Goal: Task Accomplishment & Management: Use online tool/utility

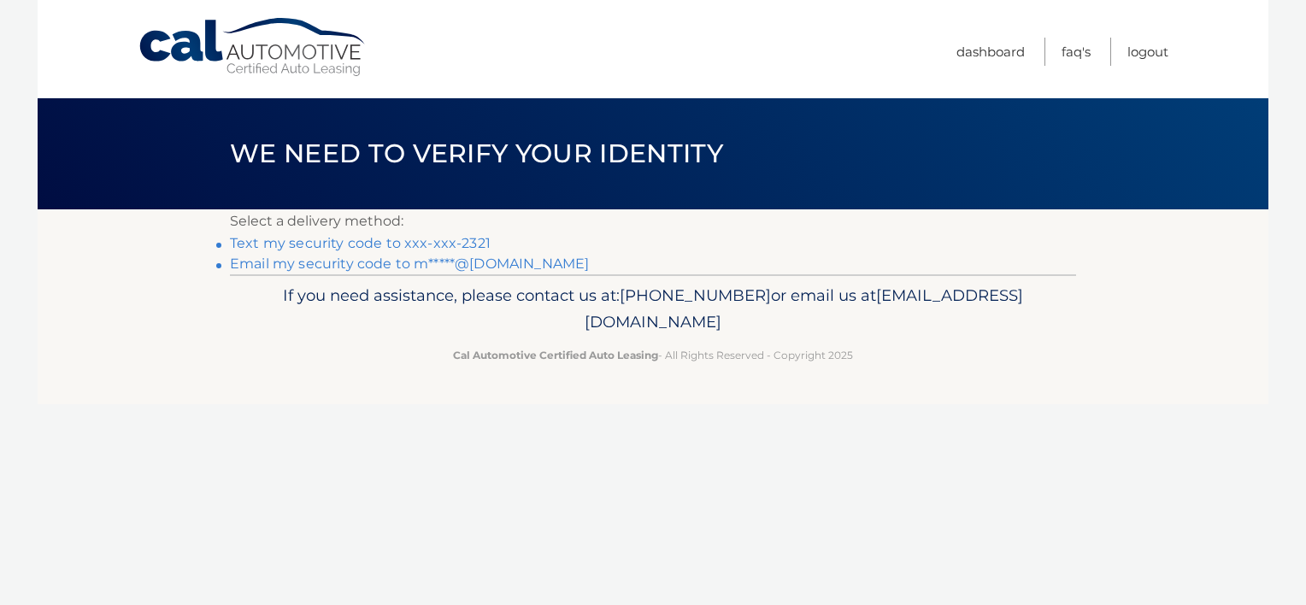
click at [448, 249] on link "Text my security code to xxx-xxx-2321" at bounding box center [360, 243] width 261 height 16
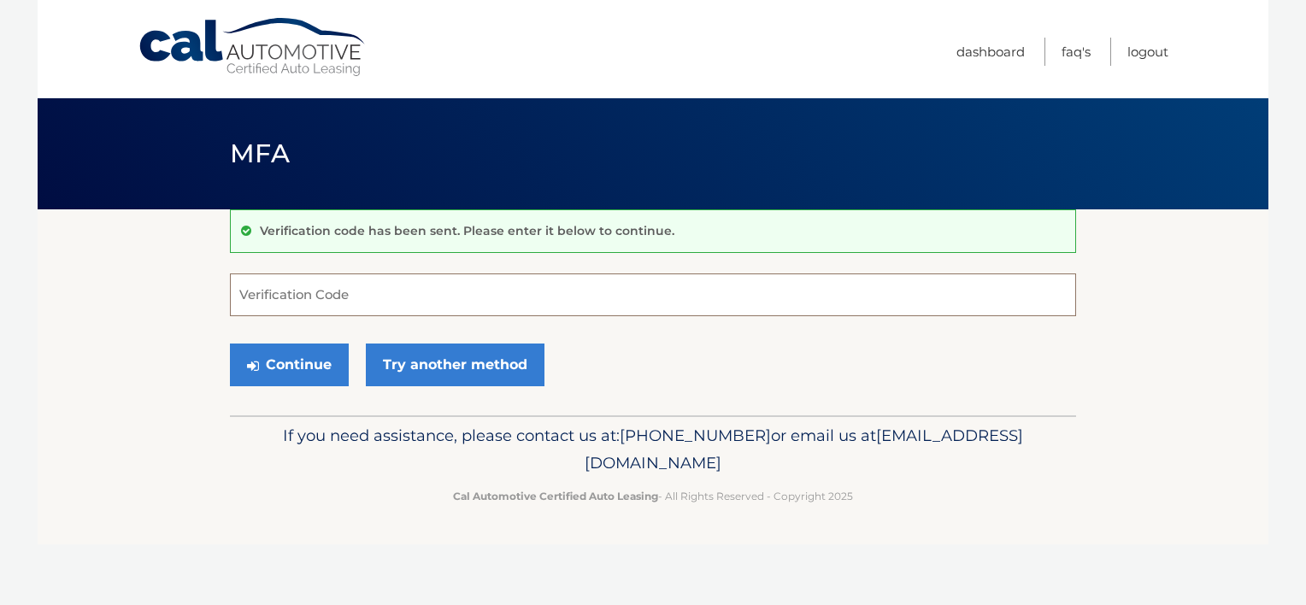
click at [341, 290] on input "Verification Code" at bounding box center [653, 295] width 846 height 43
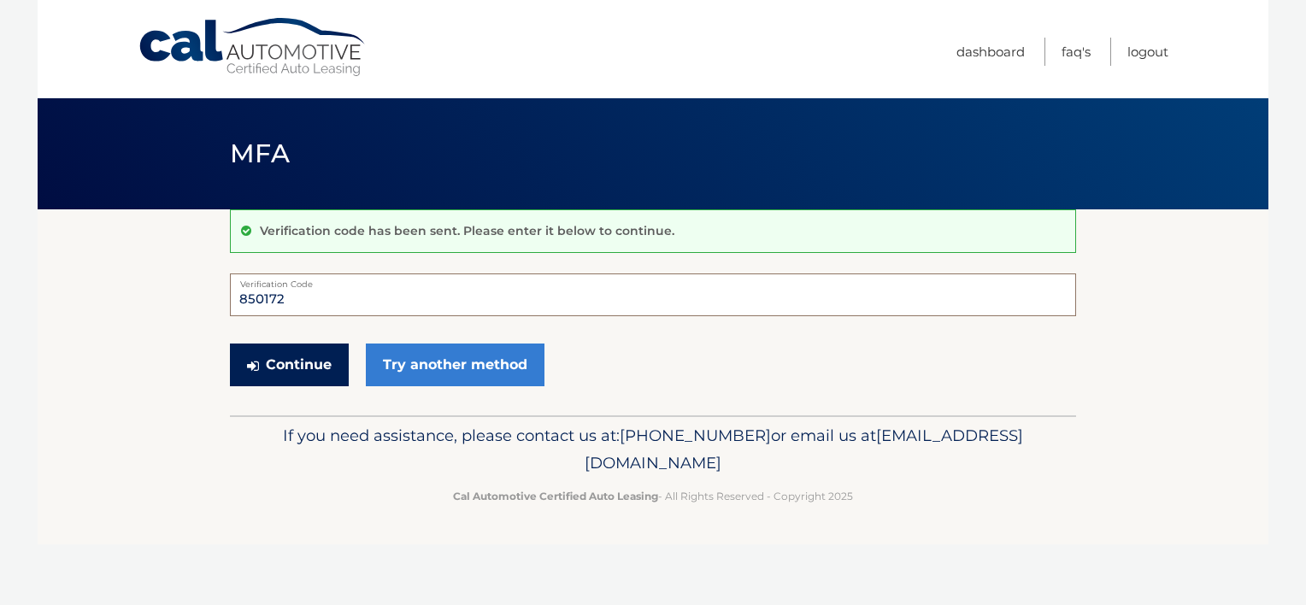
type input "850172"
click at [302, 346] on button "Continue" at bounding box center [289, 365] width 119 height 43
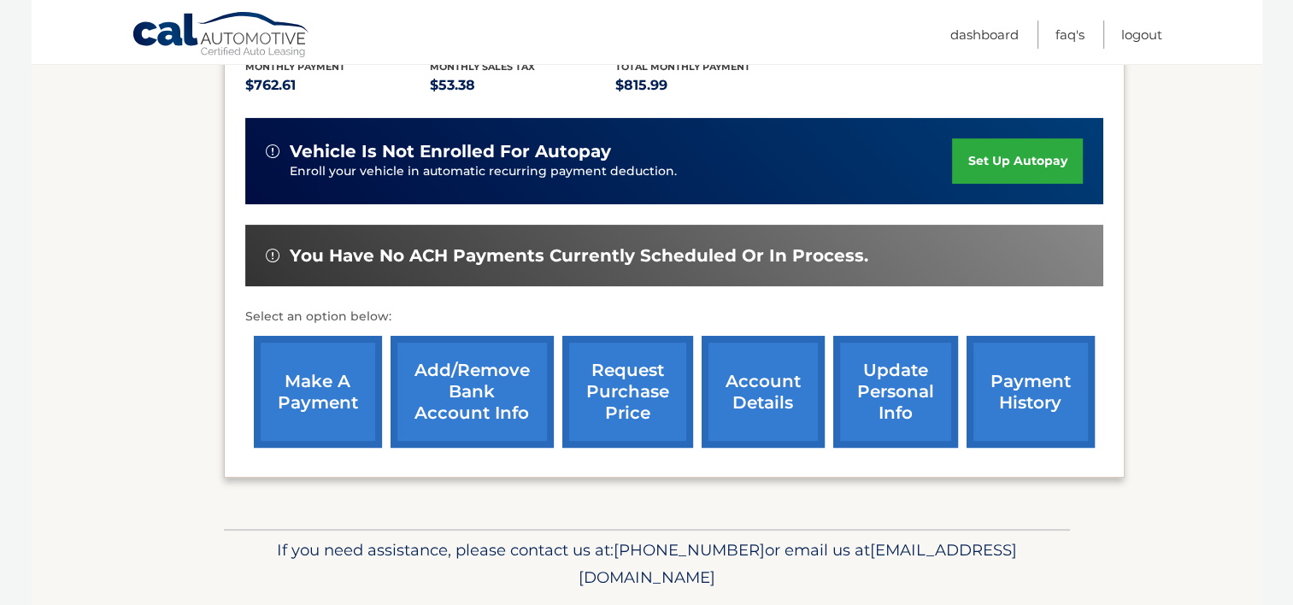
scroll to position [428, 0]
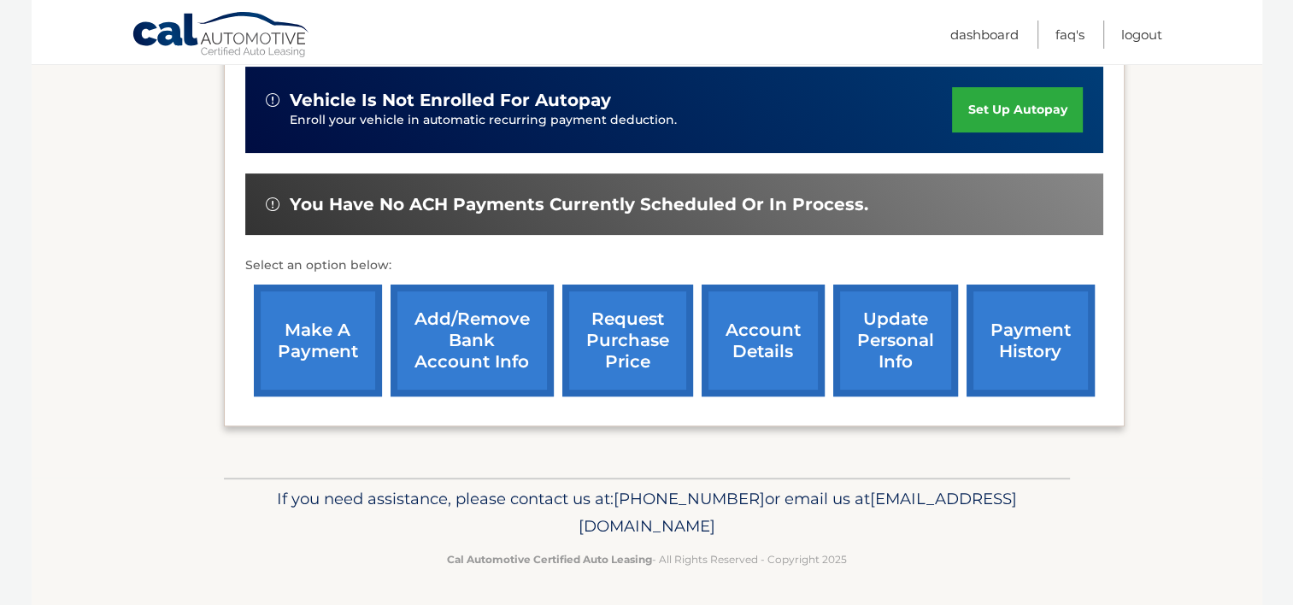
click at [311, 318] on link "make a payment" at bounding box center [318, 341] width 128 height 112
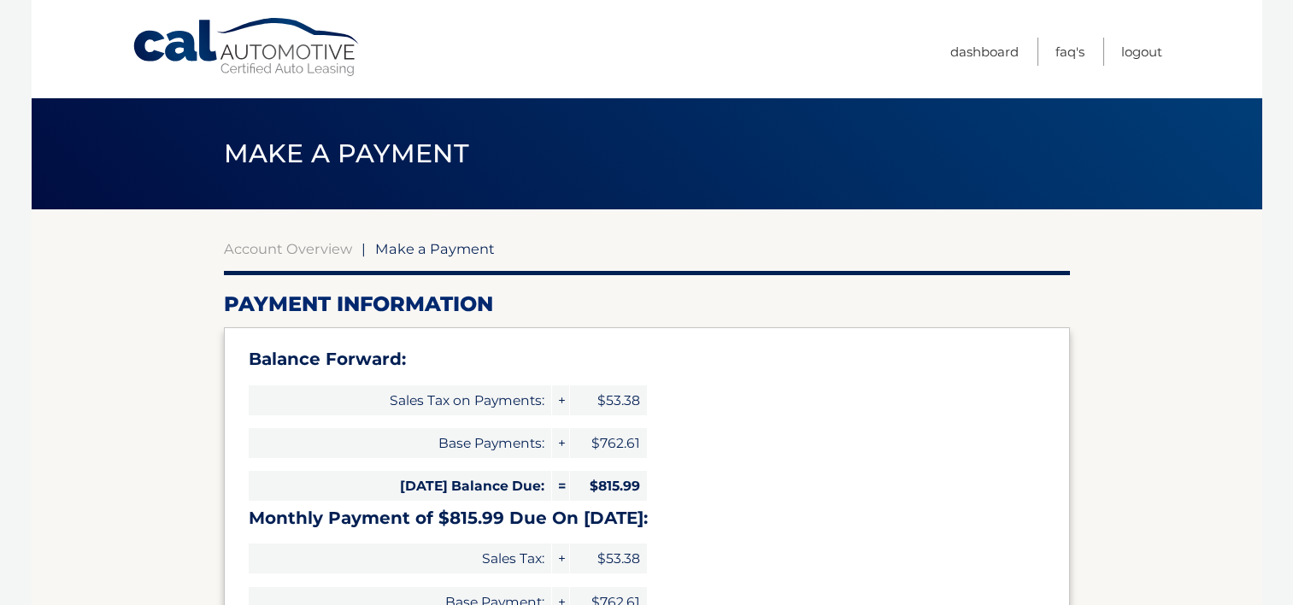
select select "M2UxOTc0YmMtOWRjZC00ZjE3LWI2ZmYtN2VhZTIxNmIwNjk2"
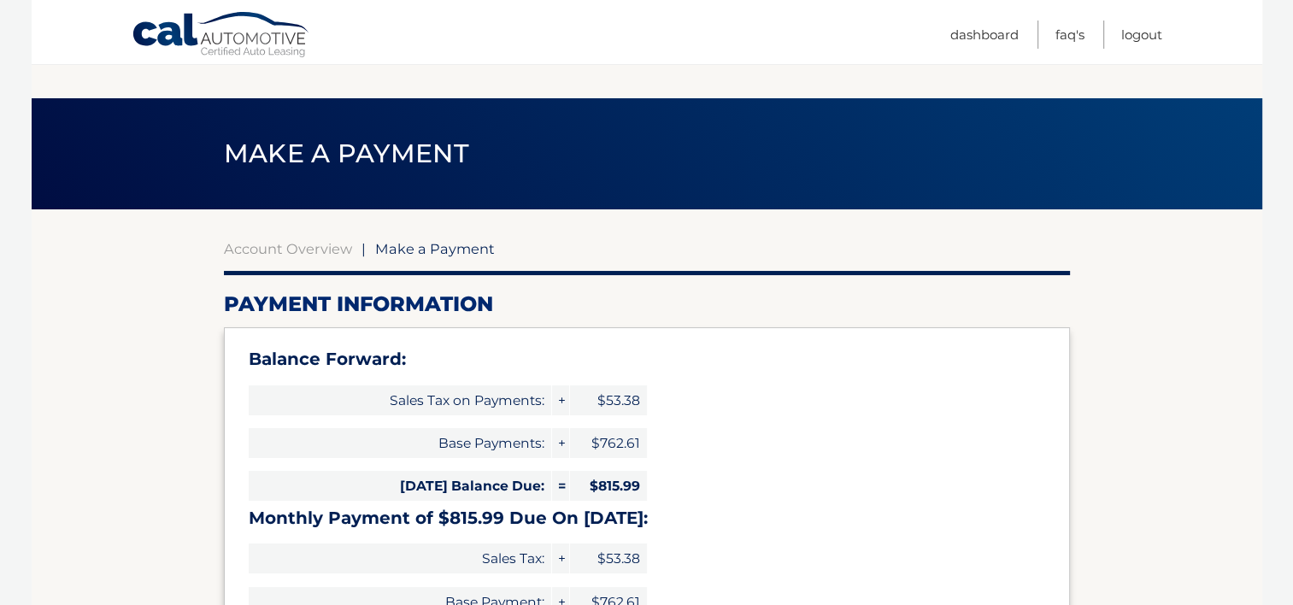
scroll to position [529, 0]
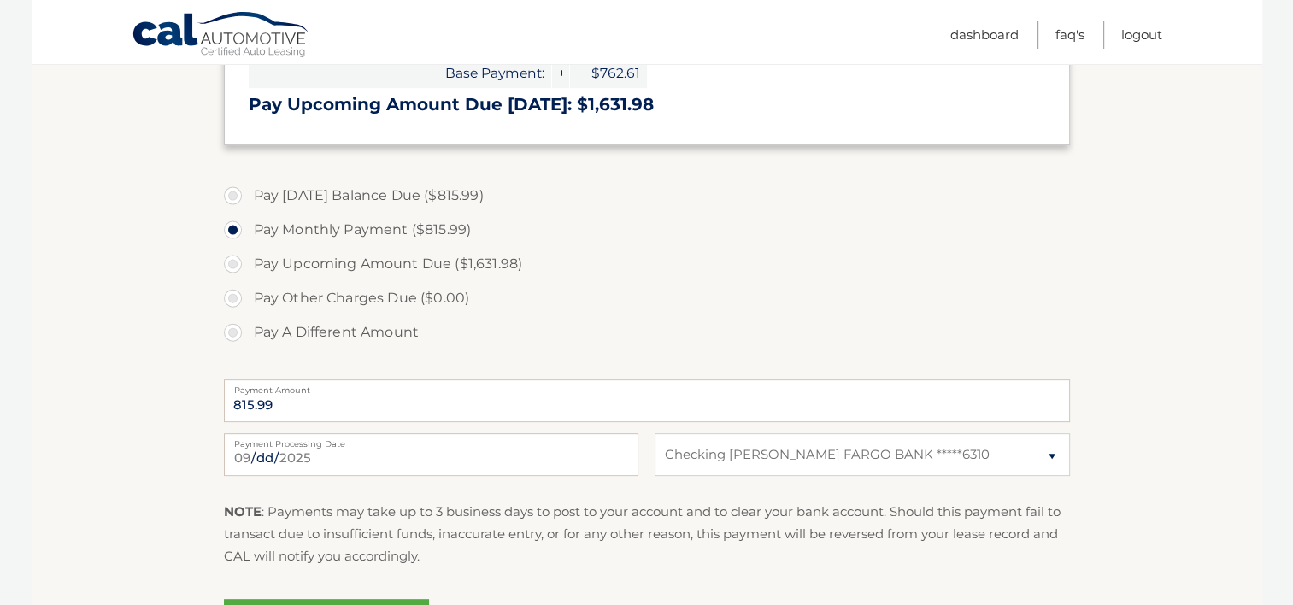
click at [130, 511] on section "Account Overview | Make a Payment Payment Information Balance Forward: Sales Ta…" at bounding box center [647, 179] width 1231 height 998
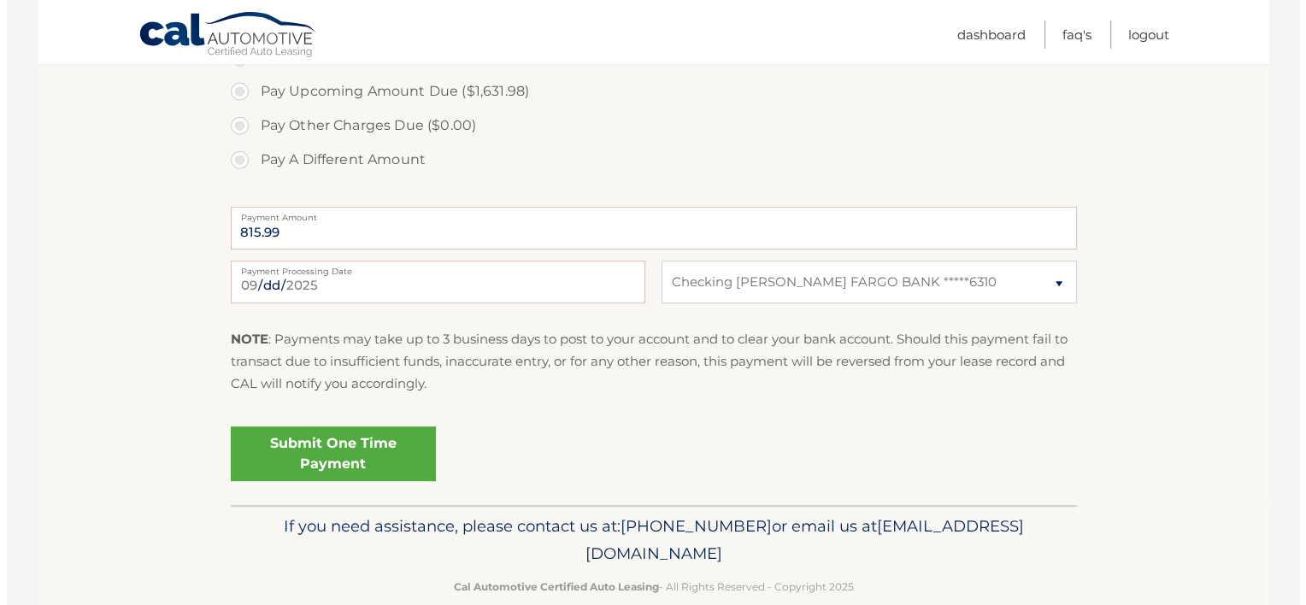
scroll to position [731, 0]
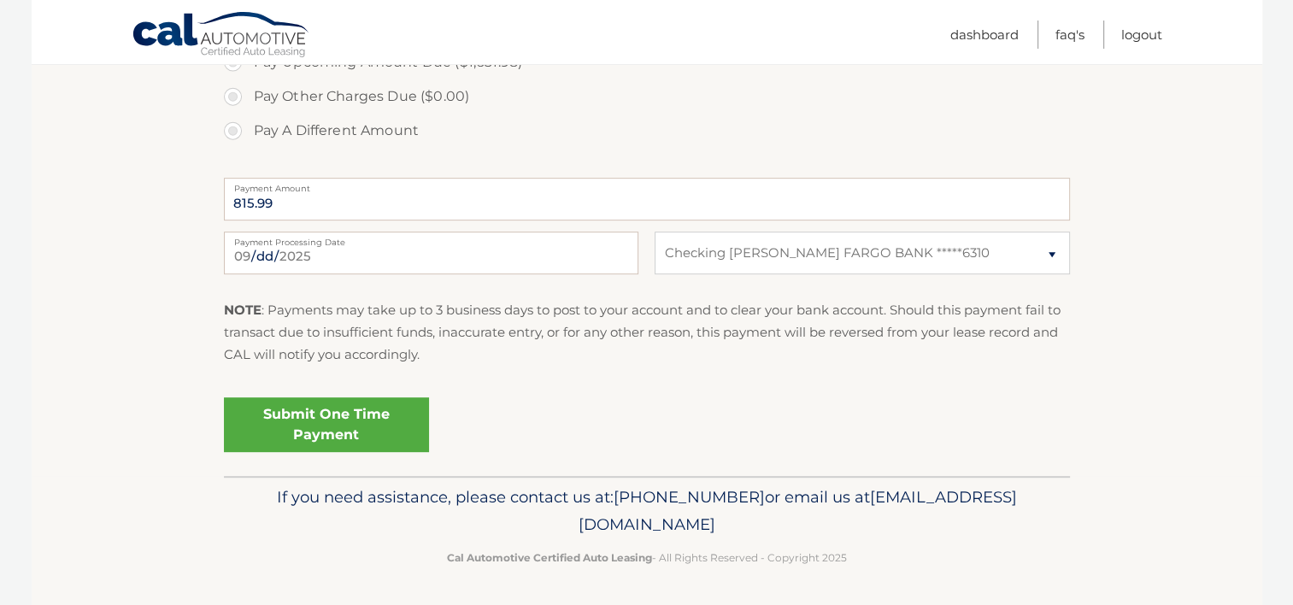
click at [306, 408] on link "Submit One Time Payment" at bounding box center [326, 424] width 205 height 55
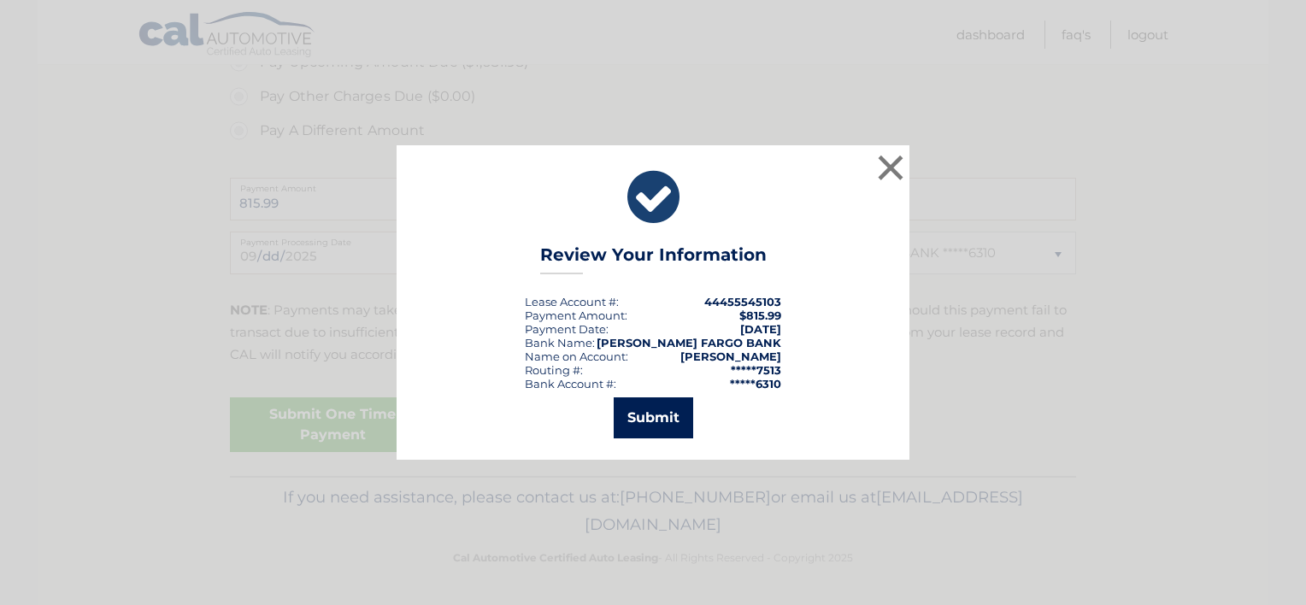
click at [650, 412] on button "Submit" at bounding box center [653, 417] width 79 height 41
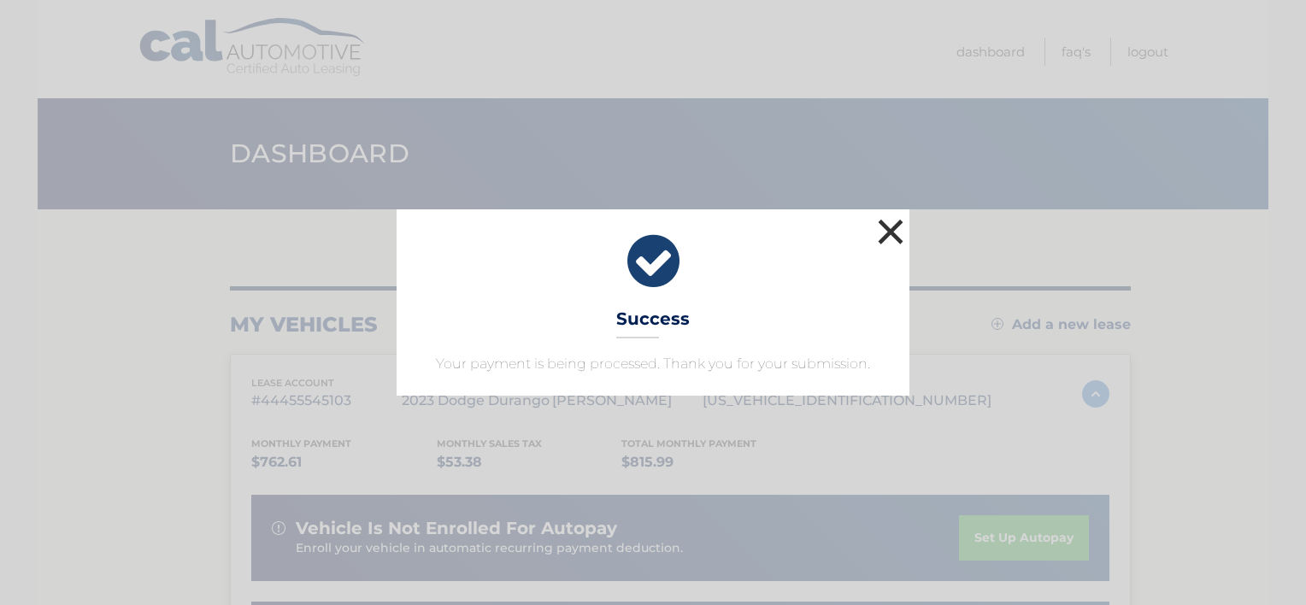
click at [890, 236] on button "×" at bounding box center [891, 232] width 34 height 34
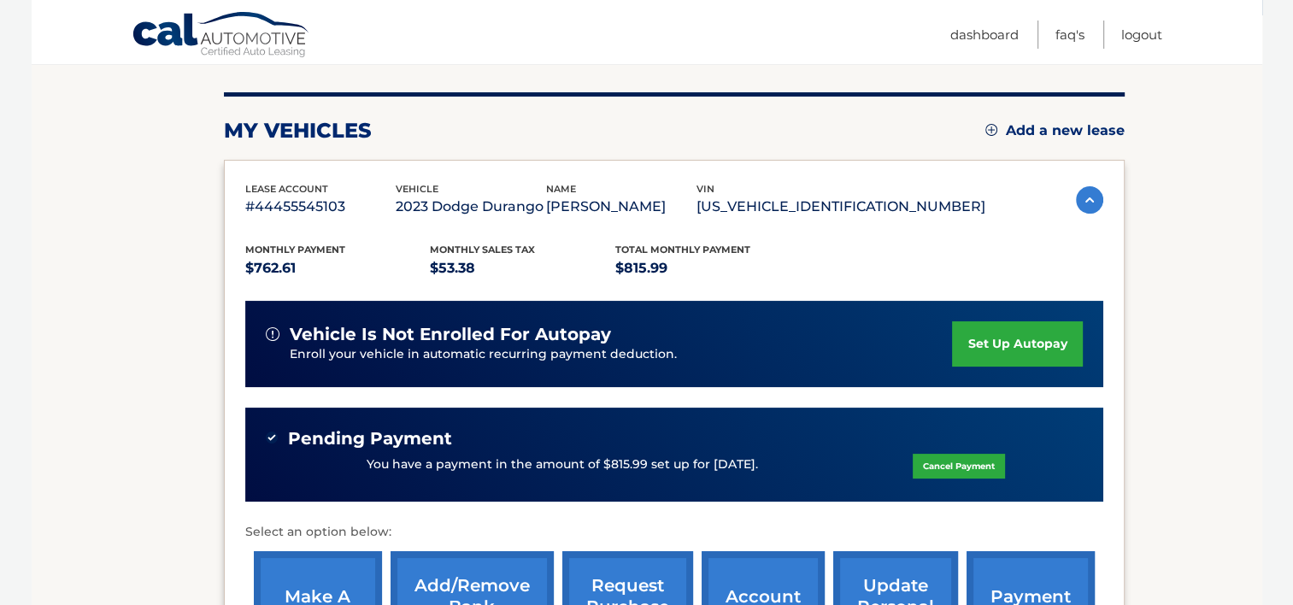
scroll to position [205, 0]
